Goal: Check status: Check status

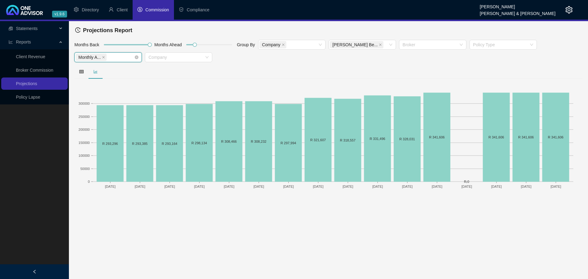
drag, startPoint x: 103, startPoint y: 57, endPoint x: 108, endPoint y: 57, distance: 5.5
click at [103, 57] on icon "close" at bounding box center [103, 57] width 3 height 3
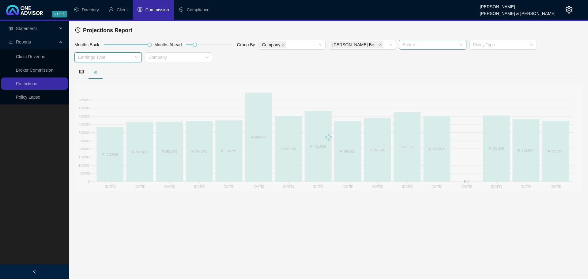
click at [421, 45] on div at bounding box center [429, 45] width 58 height 5
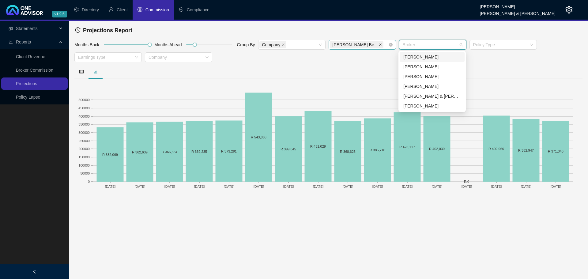
click at [379, 43] on icon "close" at bounding box center [380, 44] width 3 height 3
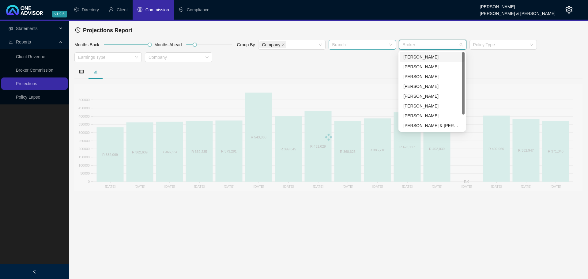
click at [429, 43] on div at bounding box center [429, 45] width 58 height 5
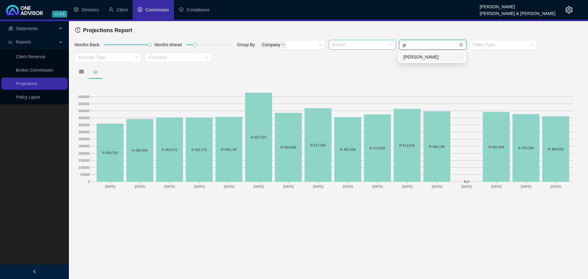
type input "gra"
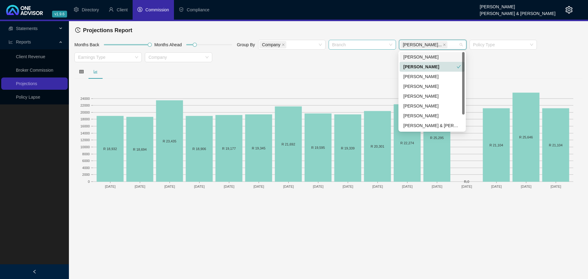
click at [410, 210] on main "Statements Reports Client Revenue Broker Commission Projections Policy Lapse Pr…" at bounding box center [294, 150] width 588 height 258
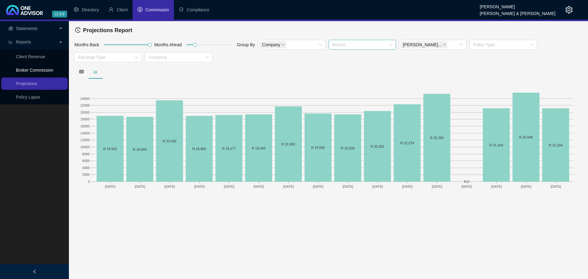
click at [34, 69] on link "Broker Commission" at bounding box center [34, 70] width 37 height 5
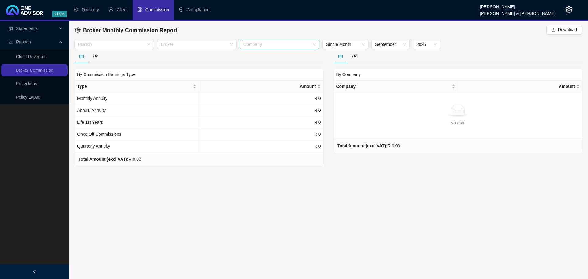
click at [258, 44] on div at bounding box center [276, 44] width 71 height 5
click at [196, 45] on div at bounding box center [193, 44] width 71 height 5
type input "grae"
click at [349, 44] on span "Single Month" at bounding box center [345, 44] width 39 height 9
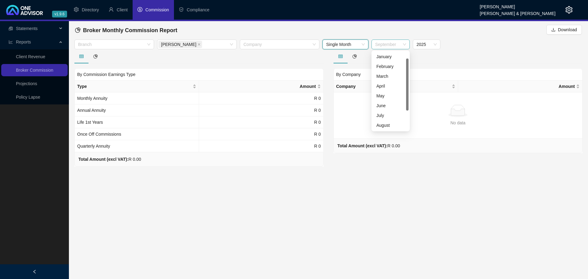
click at [397, 42] on span "September" at bounding box center [390, 44] width 31 height 9
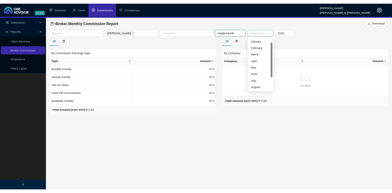
scroll to position [10, 0]
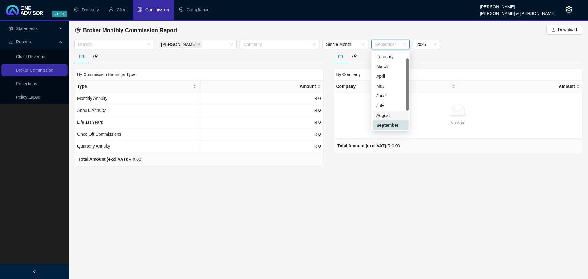
click at [386, 116] on div "August" at bounding box center [390, 115] width 28 height 7
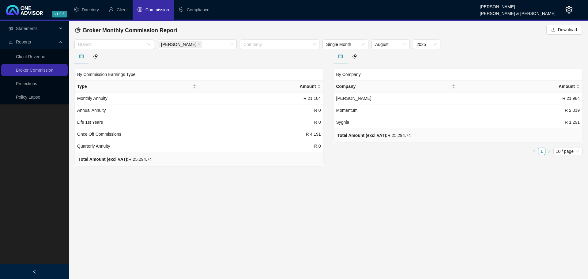
click at [412, 198] on main "Statements Reports Client Revenue Broker Commission Projections Policy Lapse Br…" at bounding box center [294, 150] width 588 height 258
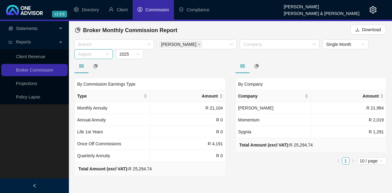
click at [105, 54] on span "August" at bounding box center [93, 54] width 31 height 9
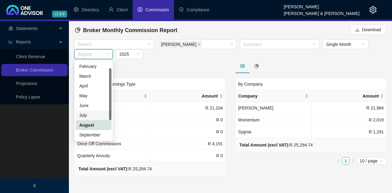
click at [89, 118] on div "July" at bounding box center [93, 115] width 28 height 7
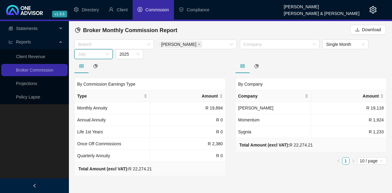
click at [107, 53] on span "July" at bounding box center [93, 54] width 31 height 9
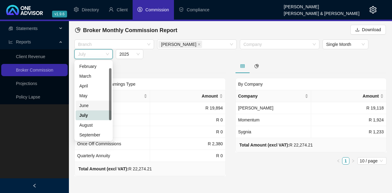
click at [93, 109] on div "June" at bounding box center [93, 105] width 28 height 7
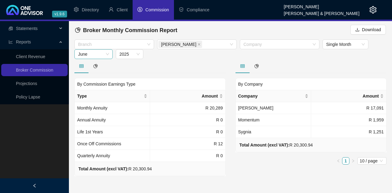
click at [108, 52] on span "June" at bounding box center [93, 54] width 31 height 9
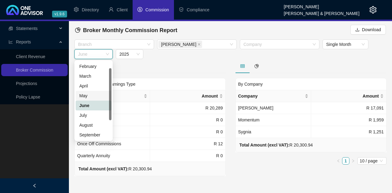
click at [89, 97] on div "May" at bounding box center [93, 95] width 28 height 7
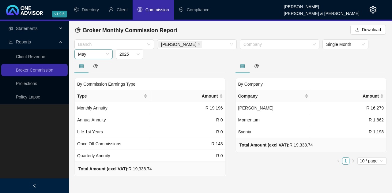
click at [105, 54] on span "May" at bounding box center [93, 54] width 31 height 9
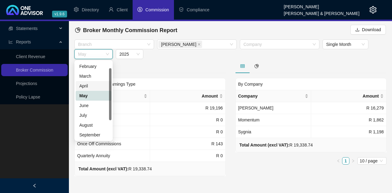
click at [87, 88] on div "April" at bounding box center [93, 86] width 28 height 7
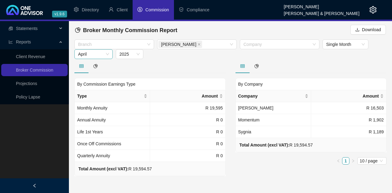
click at [108, 55] on span "April" at bounding box center [93, 54] width 31 height 9
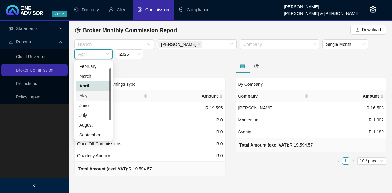
click at [94, 98] on div "May" at bounding box center [93, 95] width 28 height 7
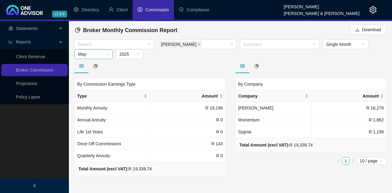
click at [107, 54] on span "May" at bounding box center [93, 54] width 31 height 9
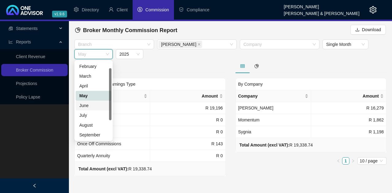
click at [88, 109] on div "June" at bounding box center [93, 105] width 28 height 7
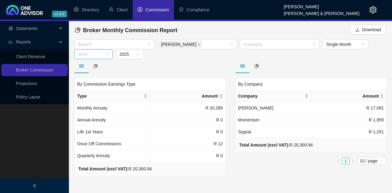
click at [105, 53] on span "June" at bounding box center [93, 54] width 31 height 9
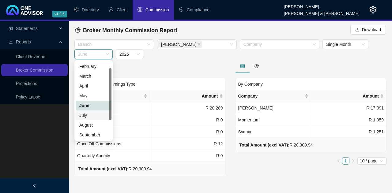
click at [90, 119] on div "July" at bounding box center [93, 115] width 28 height 7
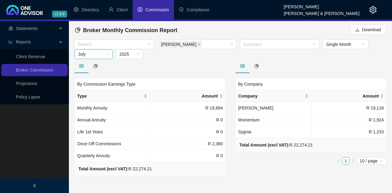
click at [110, 55] on div "July" at bounding box center [93, 54] width 38 height 10
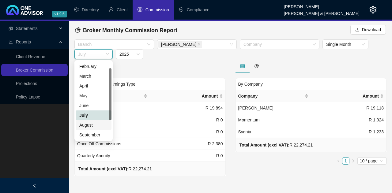
click at [93, 129] on div "August" at bounding box center [93, 125] width 28 height 7
